Goal: Find specific fact: Find specific fact

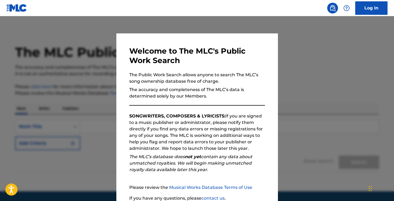
click at [309, 148] on div at bounding box center [197, 116] width 394 height 201
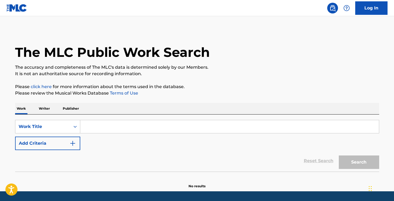
click at [119, 125] on input "Search Form" at bounding box center [229, 126] width 299 height 13
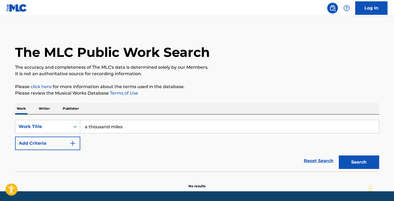
type input "a thousand miles"
click at [339, 155] on button "Search" at bounding box center [359, 161] width 40 height 13
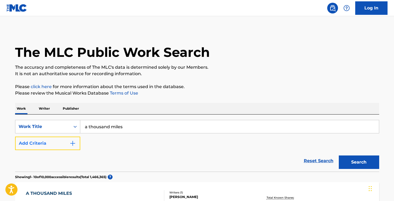
click at [69, 146] on img "Search Form" at bounding box center [72, 143] width 6 height 6
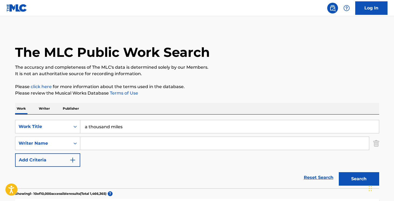
click at [102, 149] on input "Search Form" at bounding box center [224, 143] width 289 height 13
paste input "[PERSON_NAME]"
type input "[PERSON_NAME]"
click at [339, 172] on button "Search" at bounding box center [359, 178] width 40 height 13
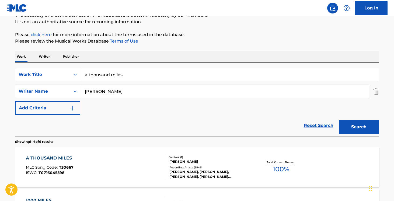
scroll to position [52, 0]
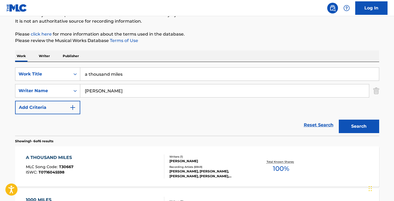
click at [173, 158] on div "Writers ( 1 ) [PERSON_NAME]" at bounding box center [209, 159] width 81 height 9
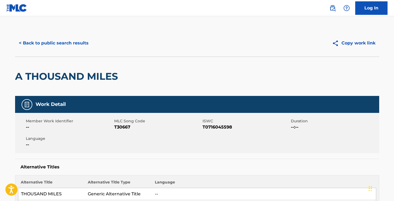
click at [207, 126] on span "T0716045598" at bounding box center [245, 127] width 87 height 6
copy span "T0716045598"
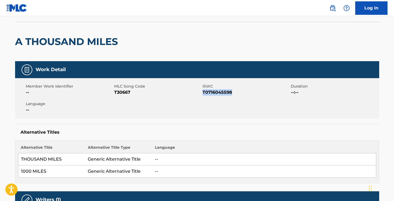
scroll to position [88, 0]
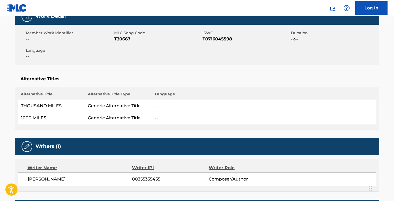
click at [61, 180] on span "[PERSON_NAME]" at bounding box center [80, 179] width 104 height 6
copy div "[PERSON_NAME]"
